Goal: Task Accomplishment & Management: Manage account settings

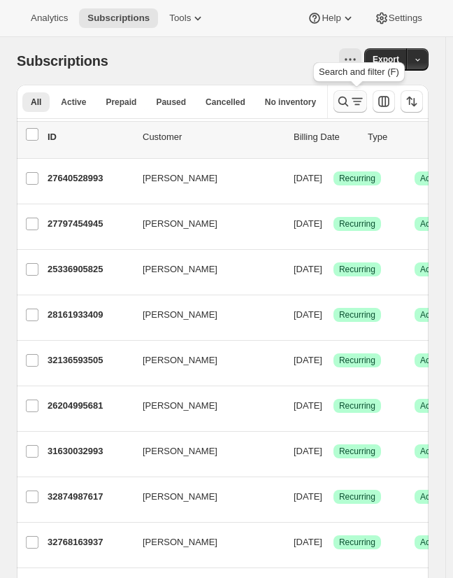
click at [350, 107] on icon "Search and filter results" at bounding box center [343, 101] width 14 height 14
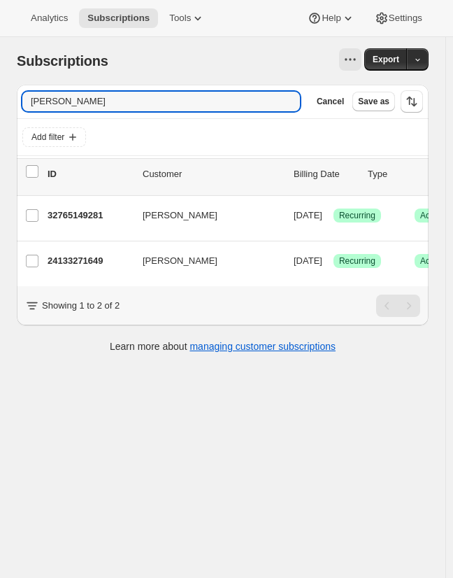
type input "[PERSON_NAME]"
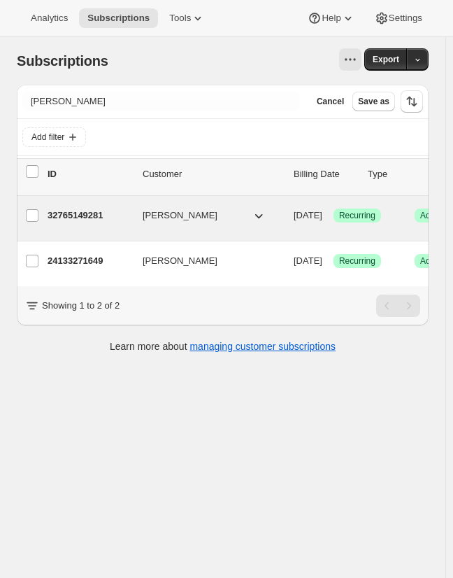
click at [97, 218] on p "32765149281" at bounding box center [90, 215] width 84 height 14
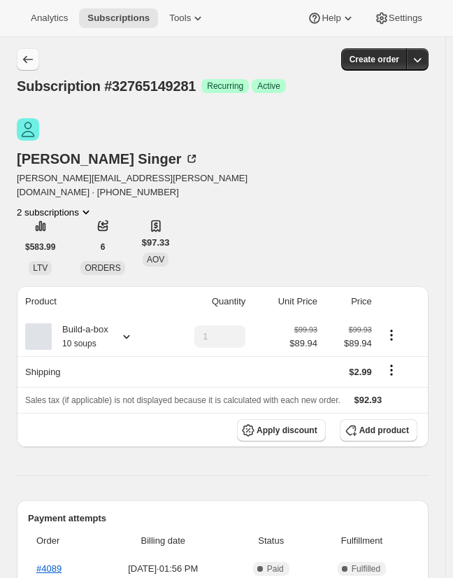
click at [29, 57] on icon "Subscriptions" at bounding box center [28, 59] width 14 height 14
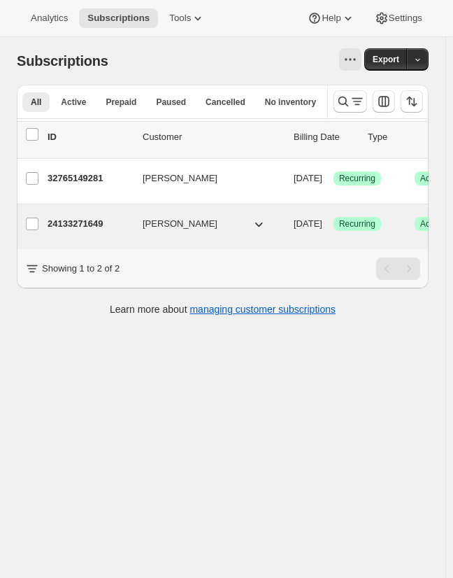
click at [85, 221] on p "24133271649" at bounding box center [90, 224] width 84 height 14
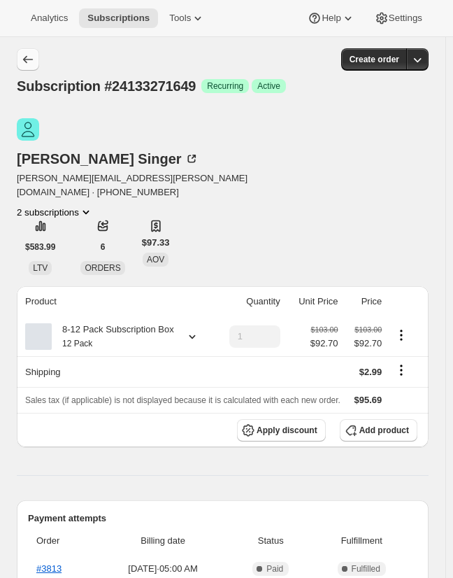
click at [22, 62] on icon "Subscriptions" at bounding box center [28, 59] width 14 height 14
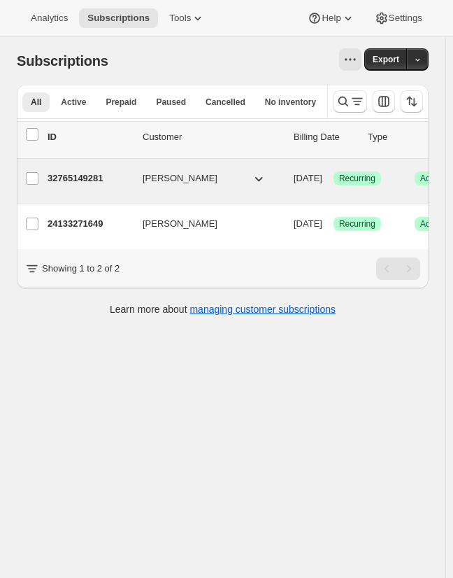
click at [88, 185] on p "32765149281" at bounding box center [90, 178] width 84 height 14
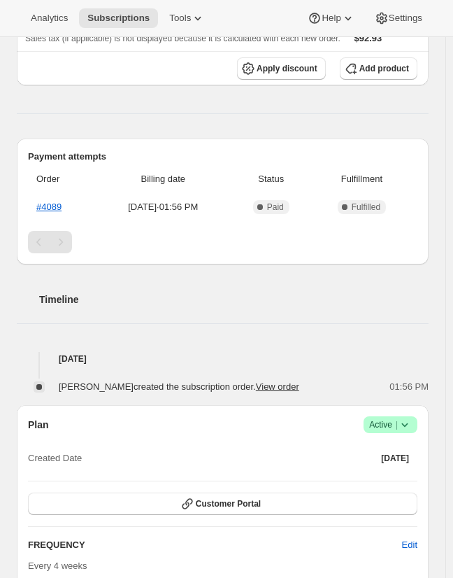
scroll to position [630, 0]
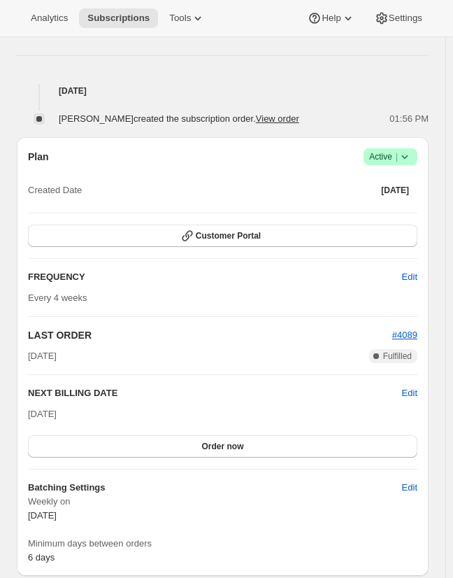
drag, startPoint x: 43, startPoint y: 369, endPoint x: 58, endPoint y: 368, distance: 14.7
click at [57, 409] on span "[DATE]" at bounding box center [42, 414] width 29 height 10
click at [99, 407] on div "[DATE] Order now" at bounding box center [223, 432] width 390 height 50
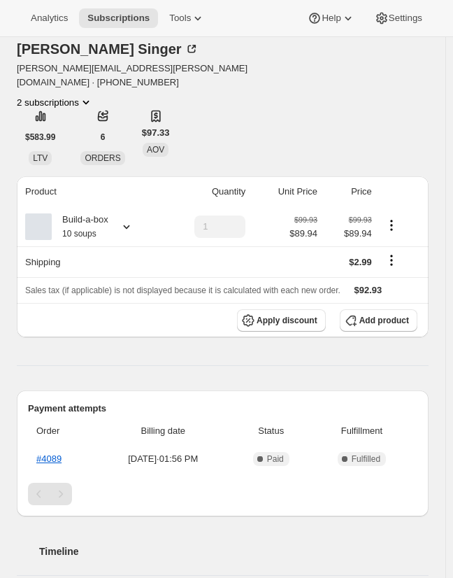
scroll to position [70, 0]
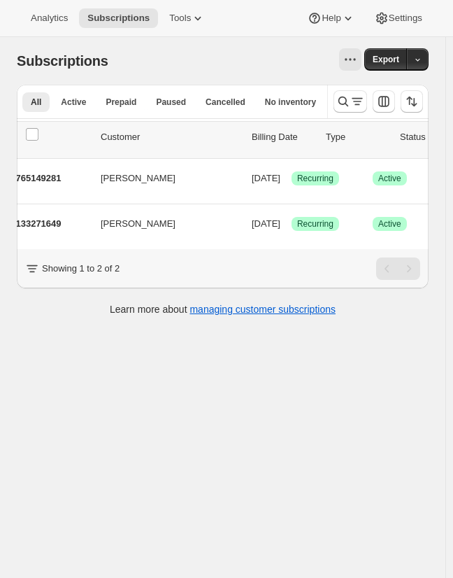
scroll to position [0, 69]
